Goal: Task Accomplishment & Management: Complete application form

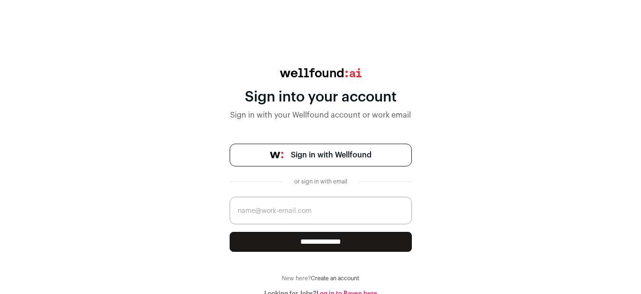
scroll to position [3, 0]
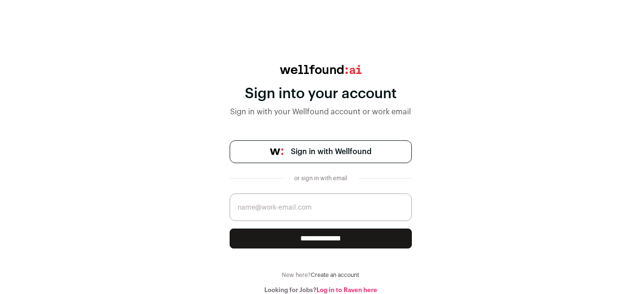
click at [357, 92] on div "Sign into your account" at bounding box center [320, 93] width 182 height 17
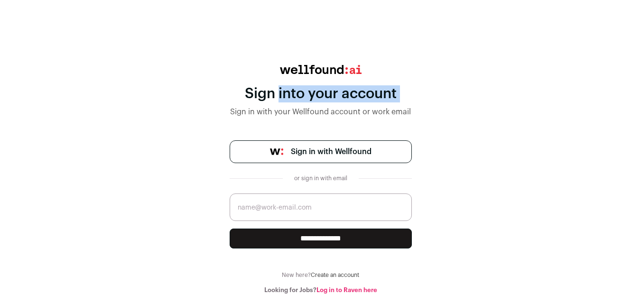
click at [357, 92] on div "Sign into your account" at bounding box center [320, 93] width 182 height 17
click at [359, 106] on div "Sign into your account Sign in with your Wellfound account or work email" at bounding box center [320, 91] width 182 height 53
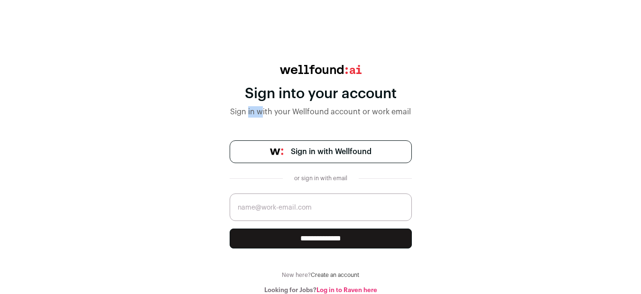
click at [359, 106] on div "Sign into your account Sign in with your Wellfound account or work email" at bounding box center [320, 91] width 182 height 53
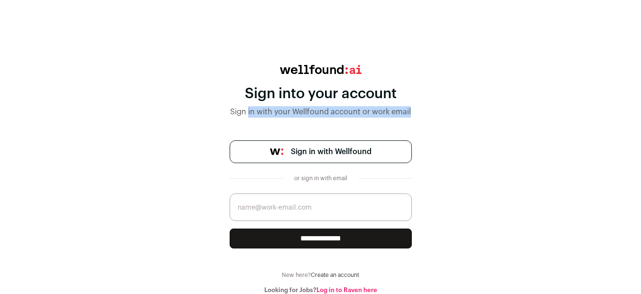
click at [359, 106] on div "Sign into your account Sign in with your Wellfound account or work email" at bounding box center [320, 91] width 182 height 53
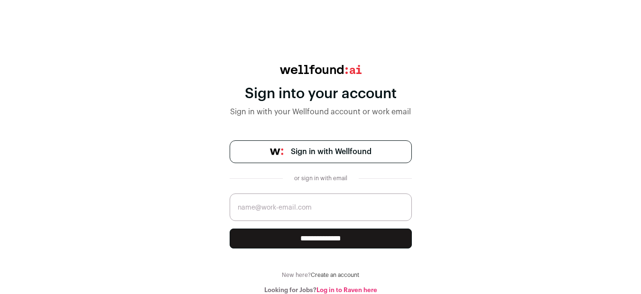
click at [409, 91] on div "Sign into your account" at bounding box center [320, 93] width 182 height 17
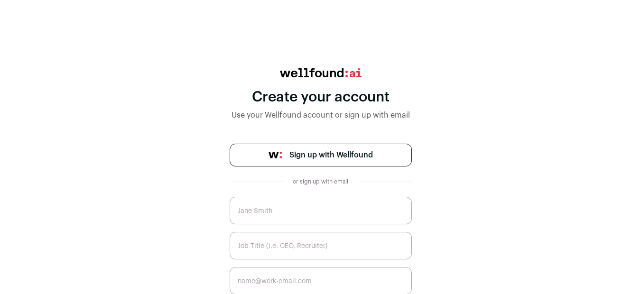
scroll to position [58, 0]
